Goal: Find contact information: Find contact information

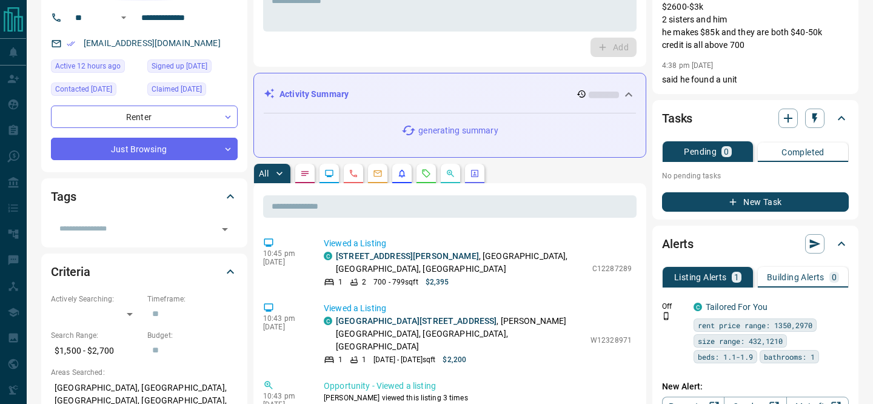
scroll to position [93, 0]
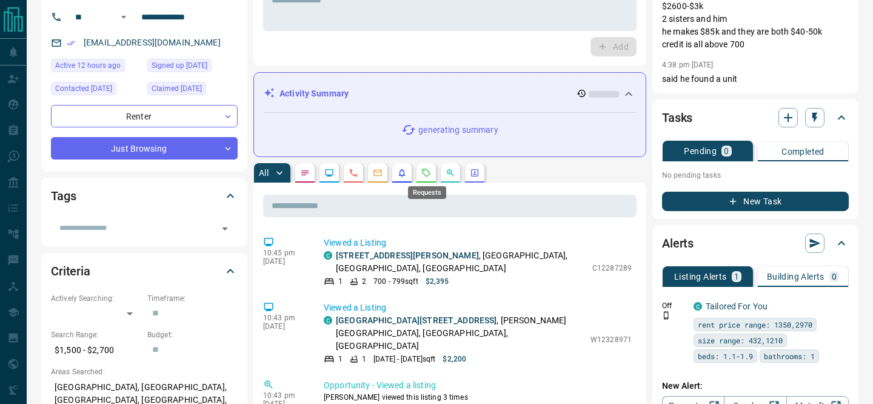
click at [428, 173] on icon "Requests" at bounding box center [426, 173] width 10 height 10
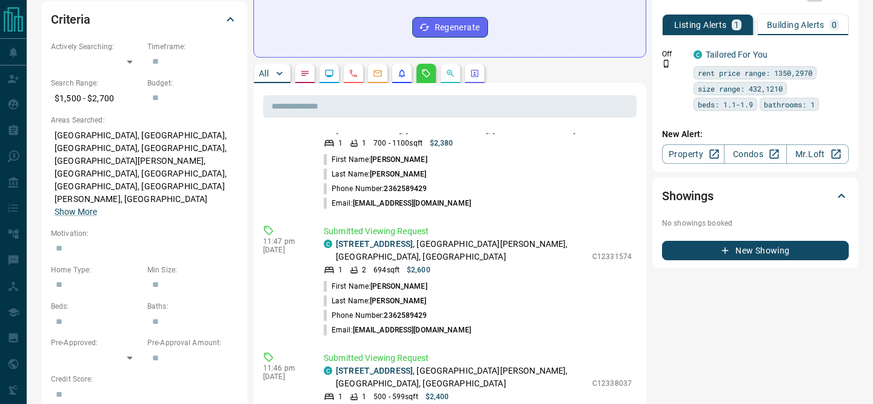
scroll to position [45, 0]
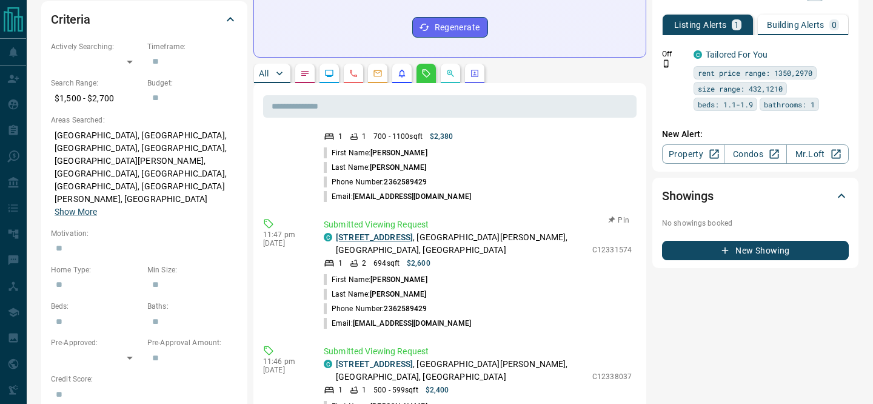
click at [413, 232] on link "[STREET_ADDRESS]" at bounding box center [374, 237] width 77 height 10
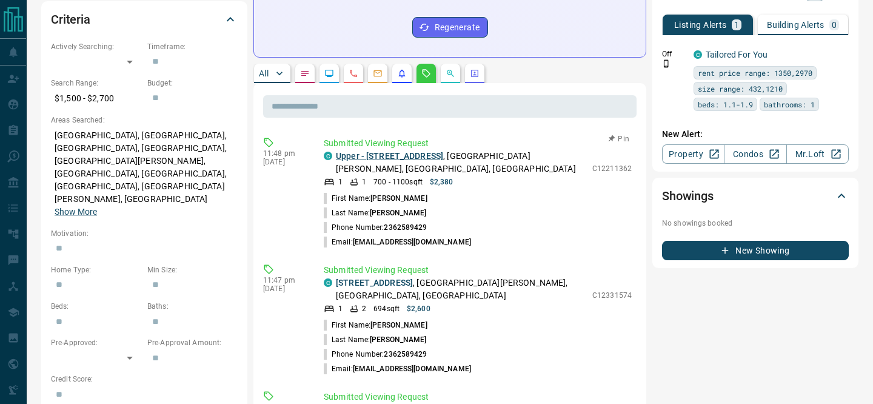
click at [400, 155] on link "Upper - [STREET_ADDRESS]" at bounding box center [389, 156] width 107 height 10
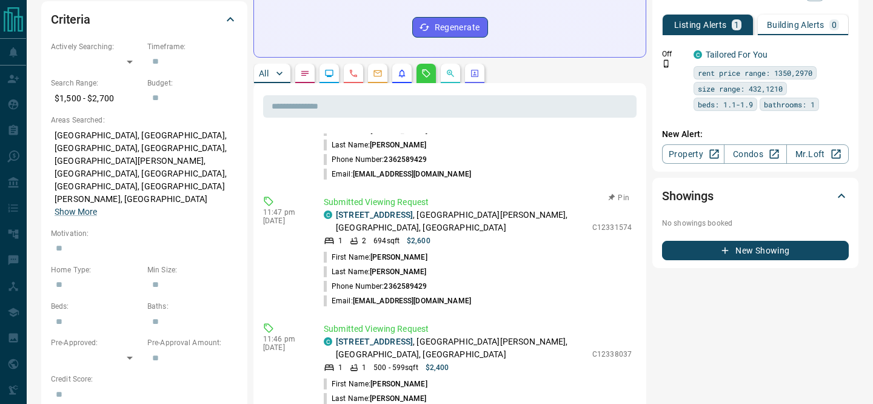
scroll to position [90, 0]
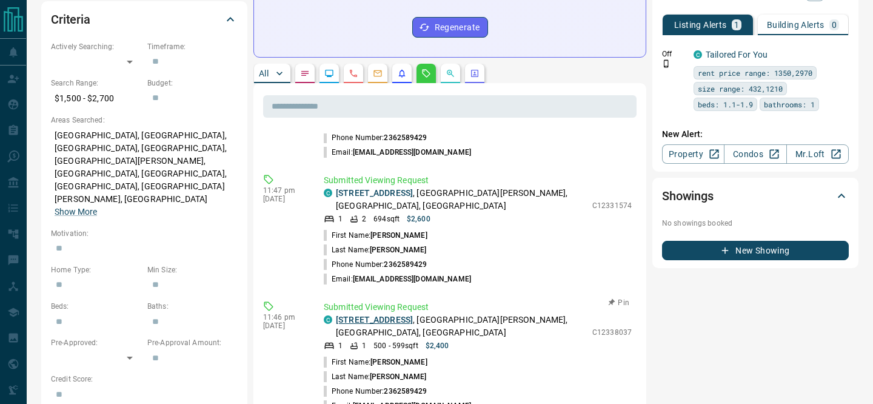
click at [413, 315] on link "[STREET_ADDRESS]" at bounding box center [374, 320] width 77 height 10
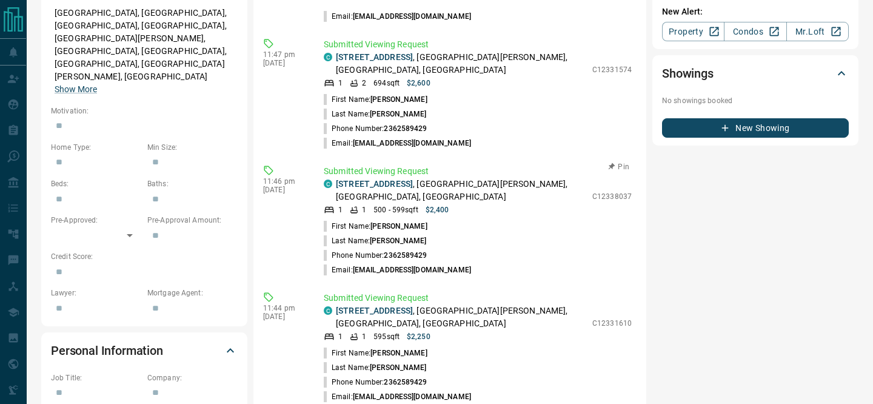
scroll to position [477, 0]
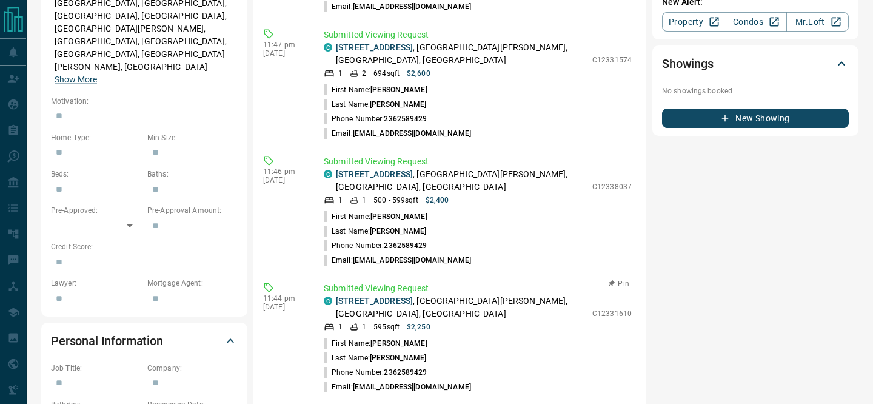
click at [413, 296] on link "[STREET_ADDRESS]" at bounding box center [374, 301] width 77 height 10
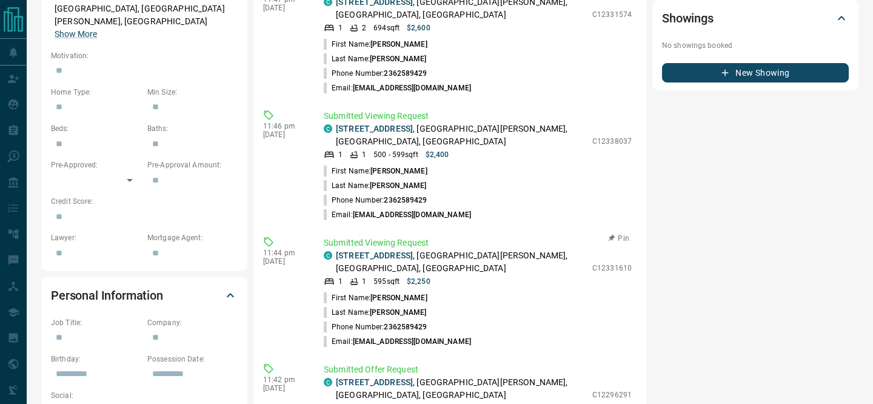
scroll to position [538, 0]
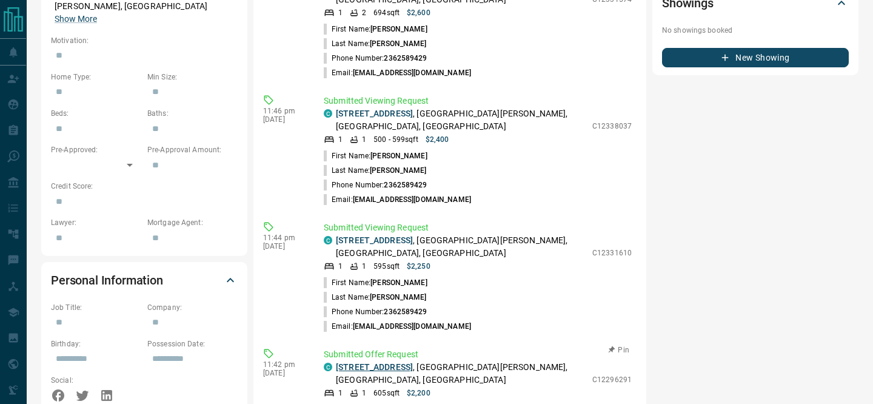
click at [381, 362] on link "[STREET_ADDRESS]" at bounding box center [374, 367] width 77 height 10
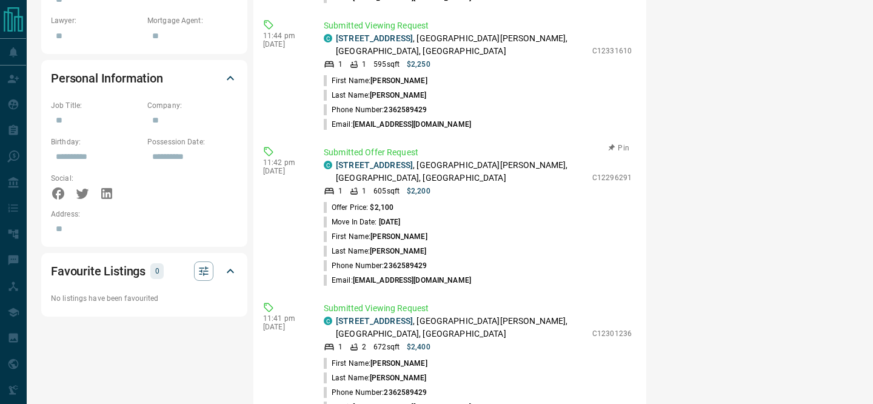
scroll to position [749, 0]
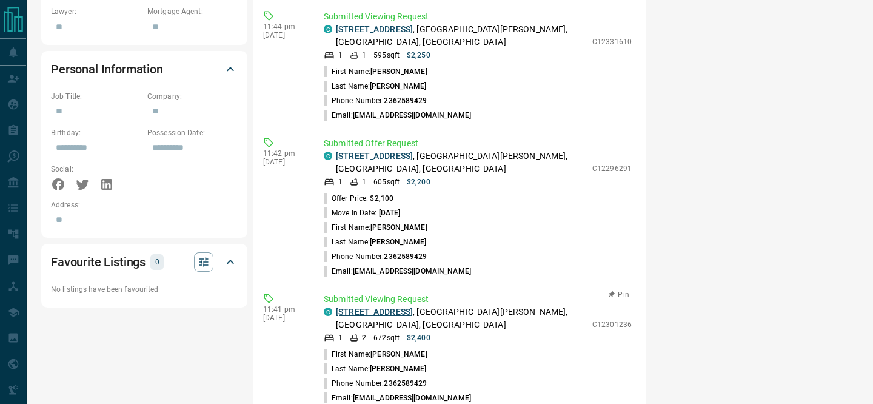
click at [399, 307] on link "[STREET_ADDRESS]" at bounding box center [374, 312] width 77 height 10
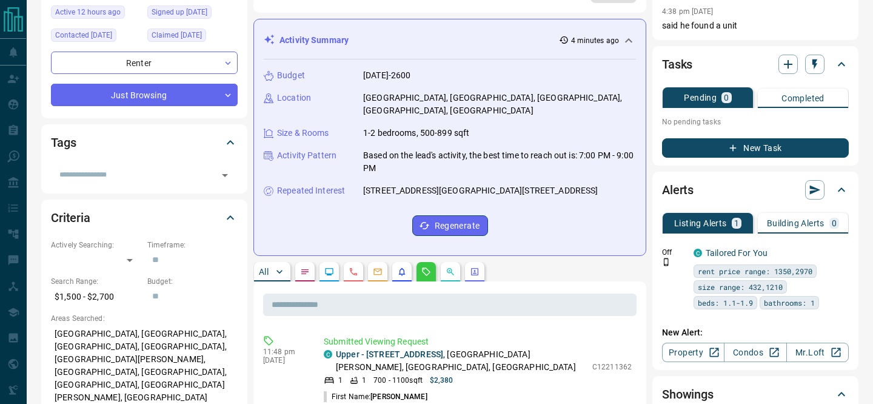
scroll to position [0, 0]
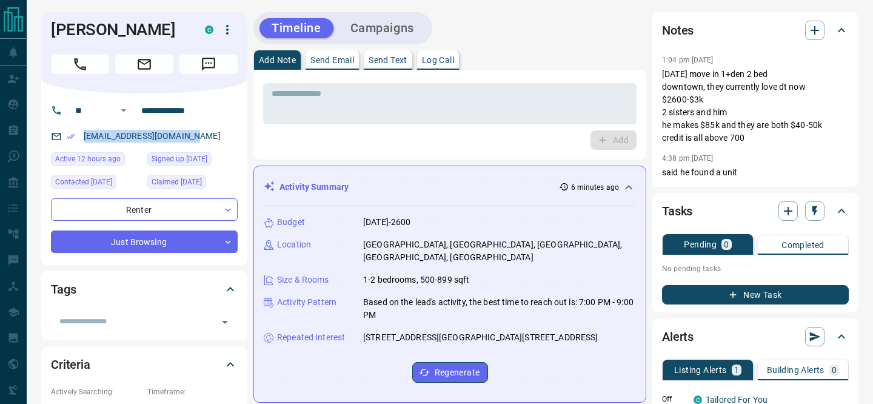
drag, startPoint x: 207, startPoint y: 132, endPoint x: 80, endPoint y: 133, distance: 126.7
click at [80, 133] on div "[EMAIL_ADDRESS][DOMAIN_NAME]" at bounding box center [144, 136] width 187 height 20
copy link "[EMAIL_ADDRESS][DOMAIN_NAME]"
